Goal: Information Seeking & Learning: Find specific fact

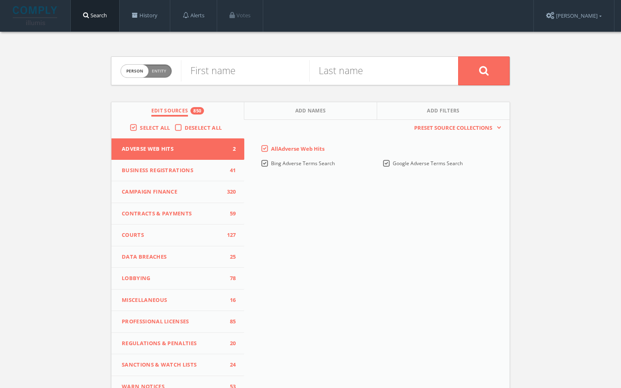
click at [144, 77] on div "Person Entity person" at bounding box center [146, 71] width 51 height 29
click at [132, 74] on span "person" at bounding box center [135, 71] width 28 height 13
checkbox input "true"
click at [200, 74] on input "text" at bounding box center [319, 70] width 277 height 21
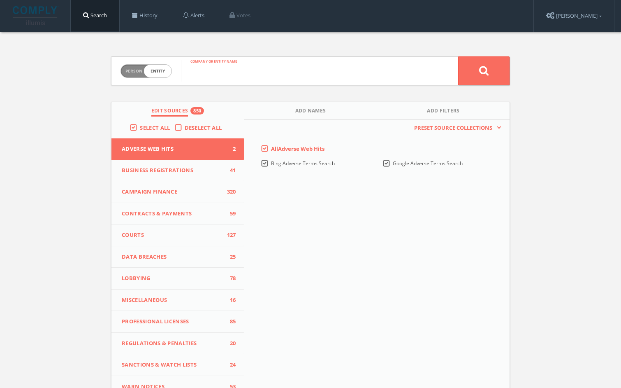
paste input "Homerun Sports and Fitness"
type input "Homerun Sports and Fitness"
click at [458, 56] on button at bounding box center [483, 70] width 51 height 29
